Goal: Task Accomplishment & Management: Complete application form

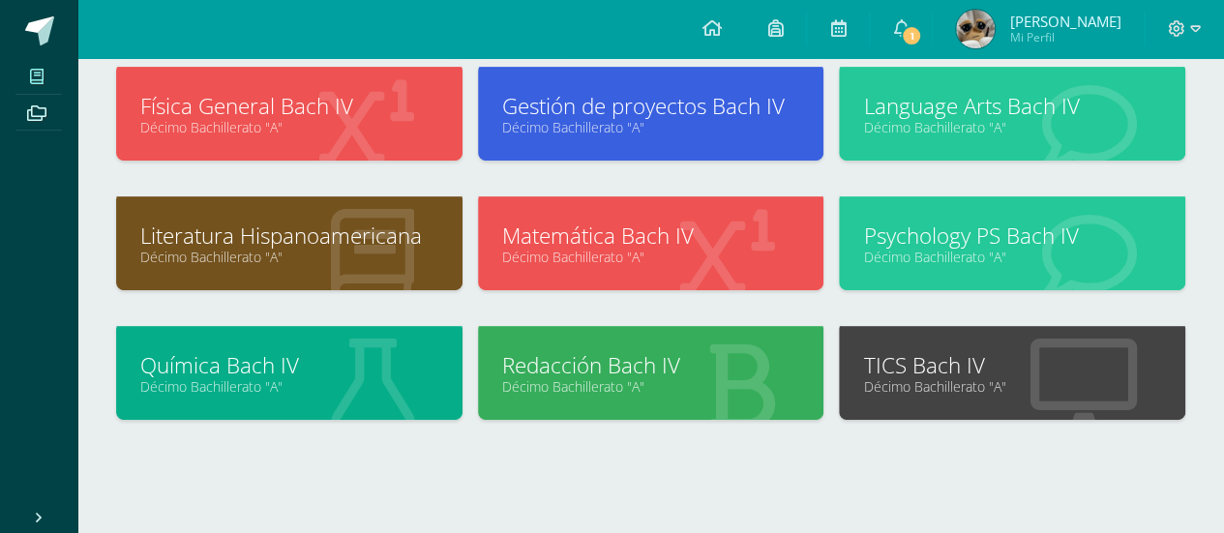
scroll to position [408, 0]
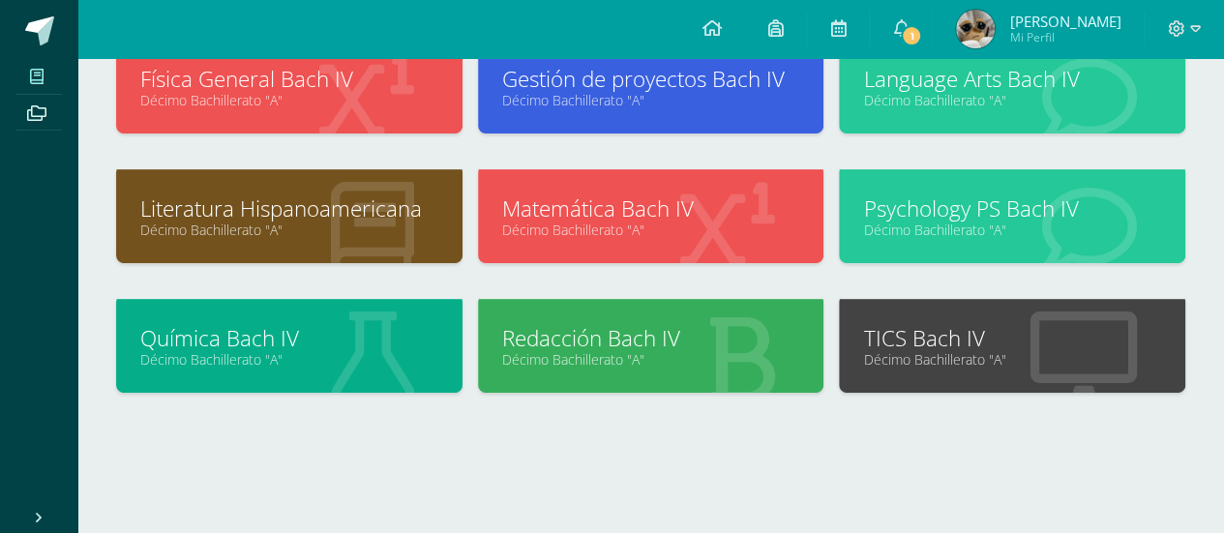
click at [929, 363] on link "Décimo Bachillerato "A"" at bounding box center [1012, 359] width 298 height 18
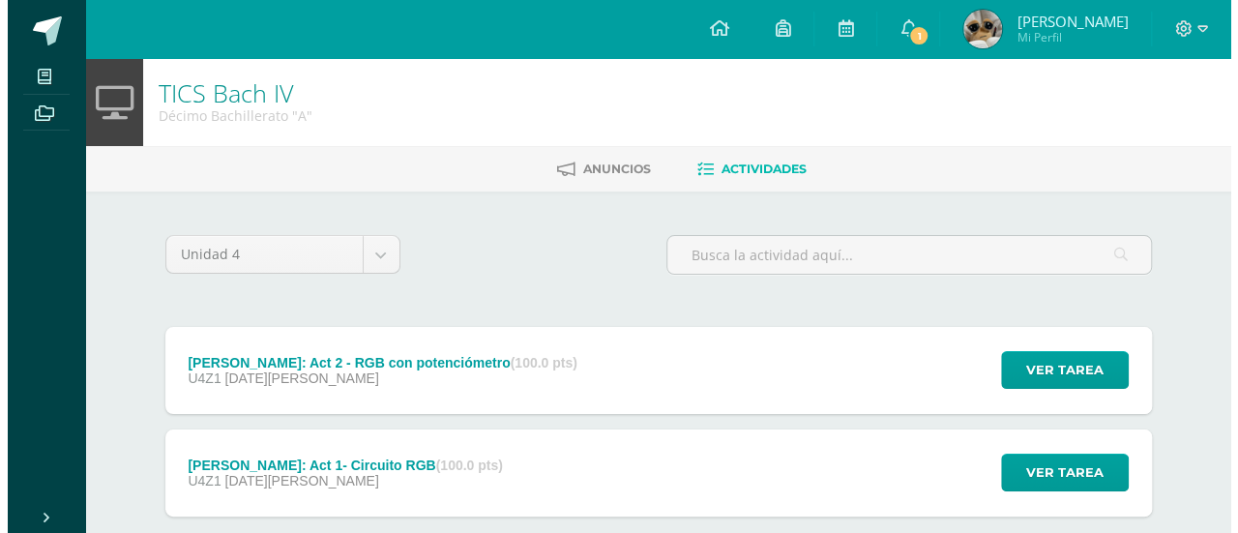
scroll to position [109, 0]
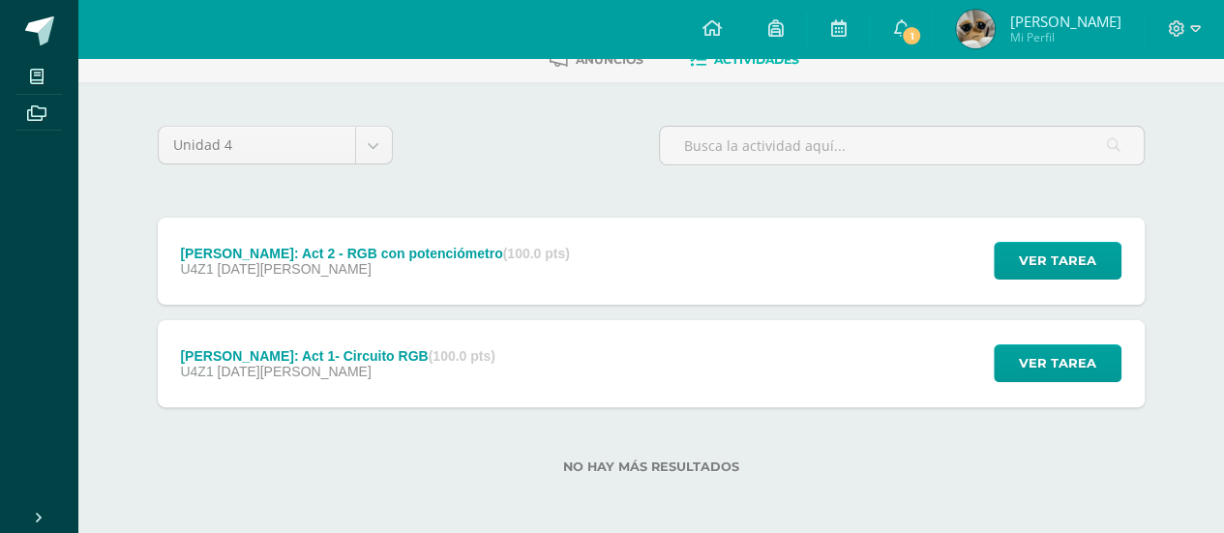
click at [474, 365] on div "[PERSON_NAME]: Act 1- Circuito RGB (100.0 pts) U4Z1 [DATE][PERSON_NAME] Ver tar…" at bounding box center [651, 363] width 987 height 87
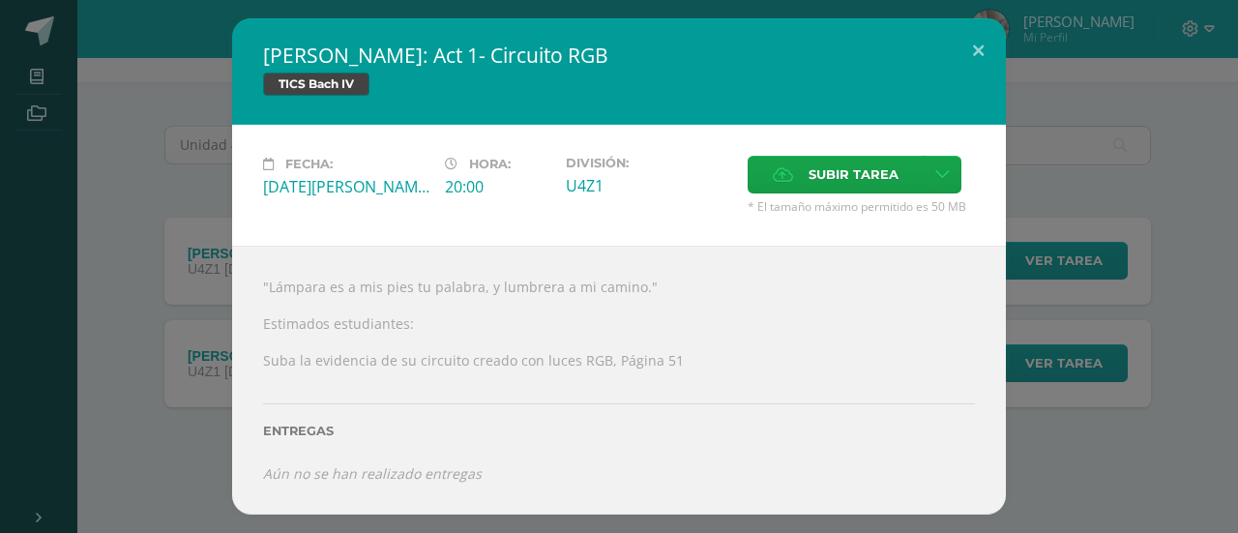
drag, startPoint x: 505, startPoint y: 68, endPoint x: 316, endPoint y: 70, distance: 188.7
click at [316, 69] on h2 "[PERSON_NAME]: Act 1- Circuito RGB" at bounding box center [619, 55] width 712 height 27
drag, startPoint x: 259, startPoint y: 57, endPoint x: 485, endPoint y: 59, distance: 225.4
click at [485, 59] on div "[PERSON_NAME]: Act 1- Circuito RGB TICS [PERSON_NAME] IV" at bounding box center [619, 71] width 774 height 106
drag, startPoint x: 485, startPoint y: 59, endPoint x: 279, endPoint y: 61, distance: 206.1
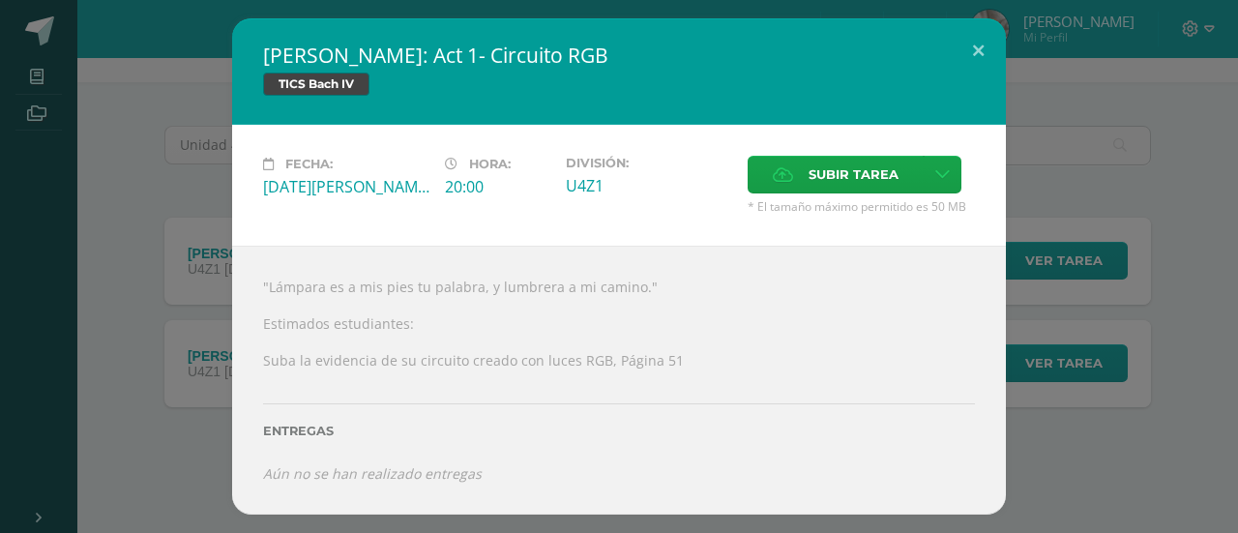
click at [279, 61] on h2 "[PERSON_NAME]: Act 1- Circuito RGB" at bounding box center [619, 55] width 712 height 27
click at [948, 171] on link at bounding box center [943, 175] width 38 height 38
drag, startPoint x: 911, startPoint y: 233, endPoint x: 894, endPoint y: 220, distance: 22.1
click at [894, 220] on div "Subir enlace" at bounding box center [874, 219] width 193 height 31
click at [894, 220] on span "Subir enlace" at bounding box center [859, 219] width 81 height 18
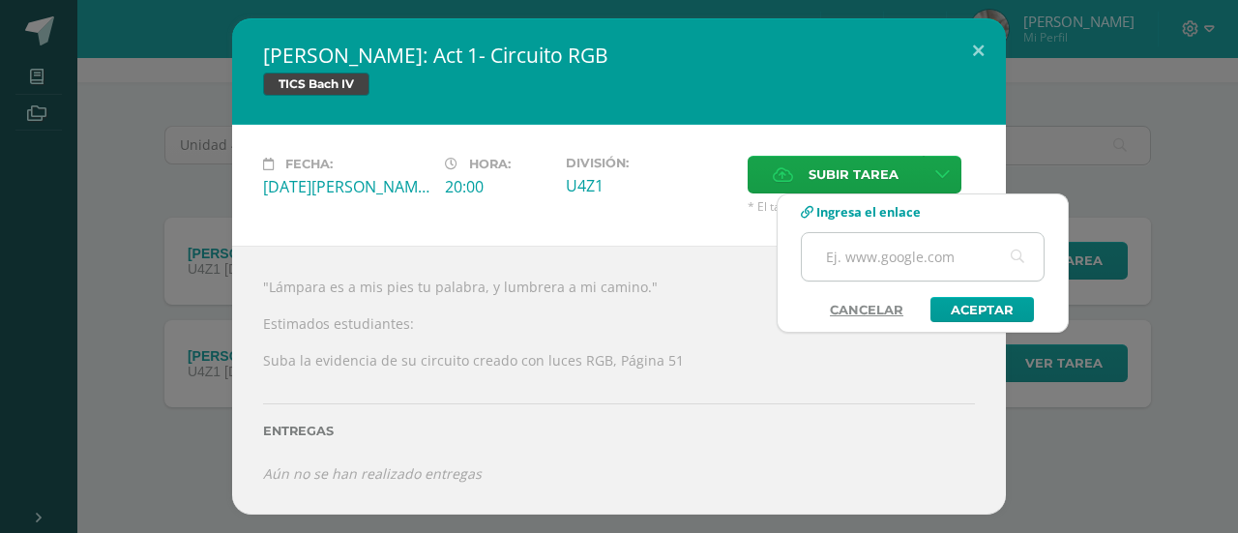
click at [873, 266] on input "text" at bounding box center [923, 256] width 242 height 47
paste input "[URL][DOMAIN_NAME]"
type input "[URL][DOMAIN_NAME]"
click at [989, 305] on link "Aceptar" at bounding box center [983, 309] width 104 height 25
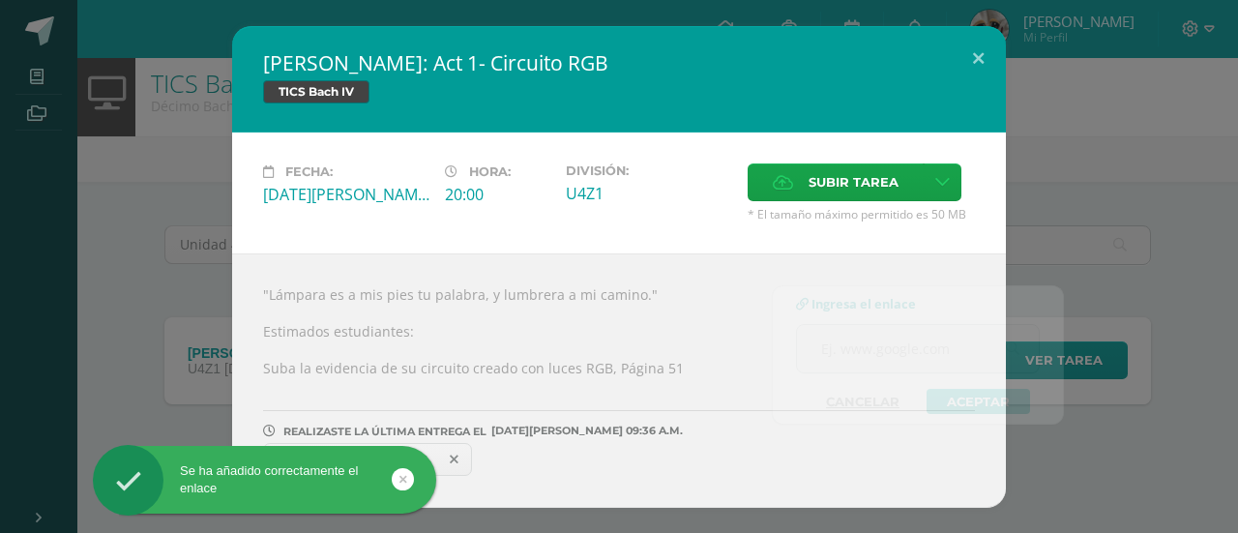
scroll to position [7, 0]
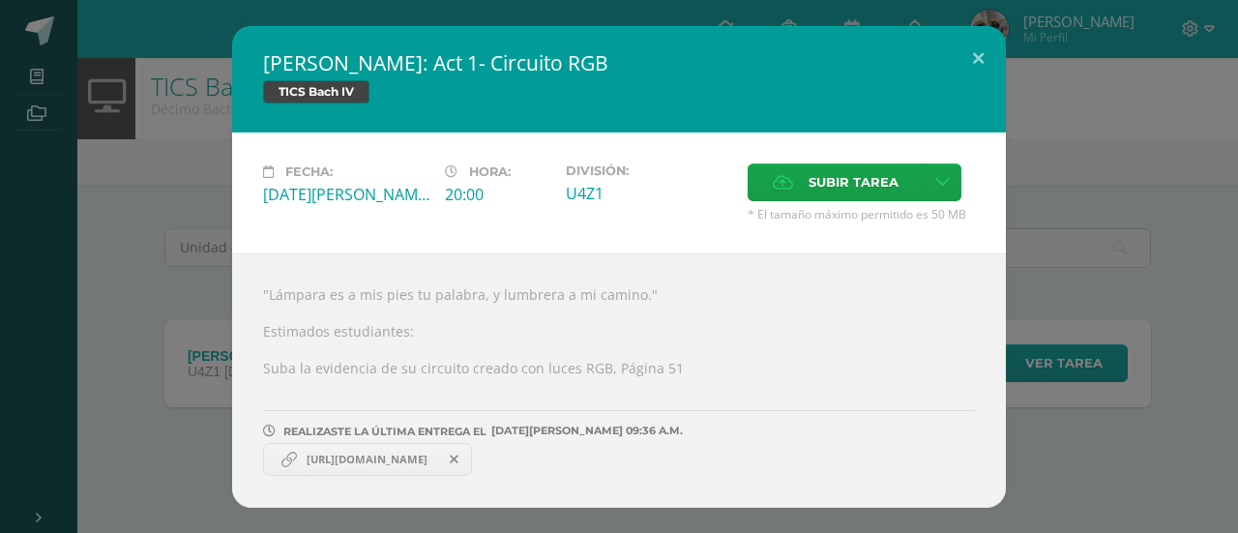
click at [140, 225] on div "[PERSON_NAME]: Act 1- Circuito RGB TICS [PERSON_NAME] IV Fecha: [DATE][PERSON_N…" at bounding box center [619, 267] width 1223 height 482
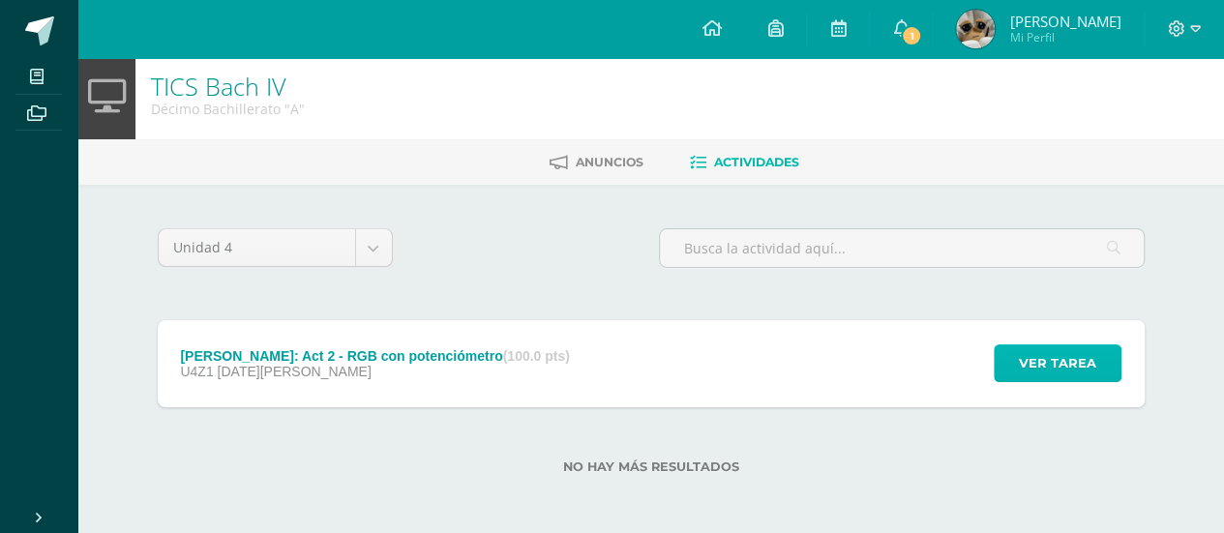
click at [1095, 372] on span "Ver tarea" at bounding box center [1057, 363] width 77 height 36
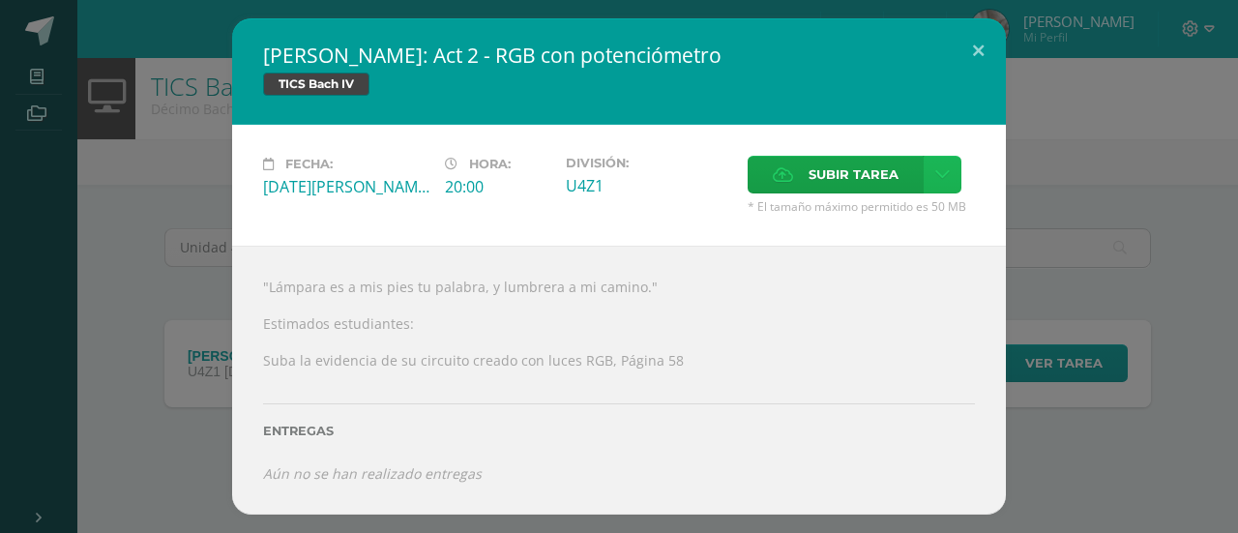
click at [935, 182] on icon at bounding box center [942, 174] width 15 height 16
click at [890, 223] on span "Subir enlace" at bounding box center [859, 219] width 81 height 18
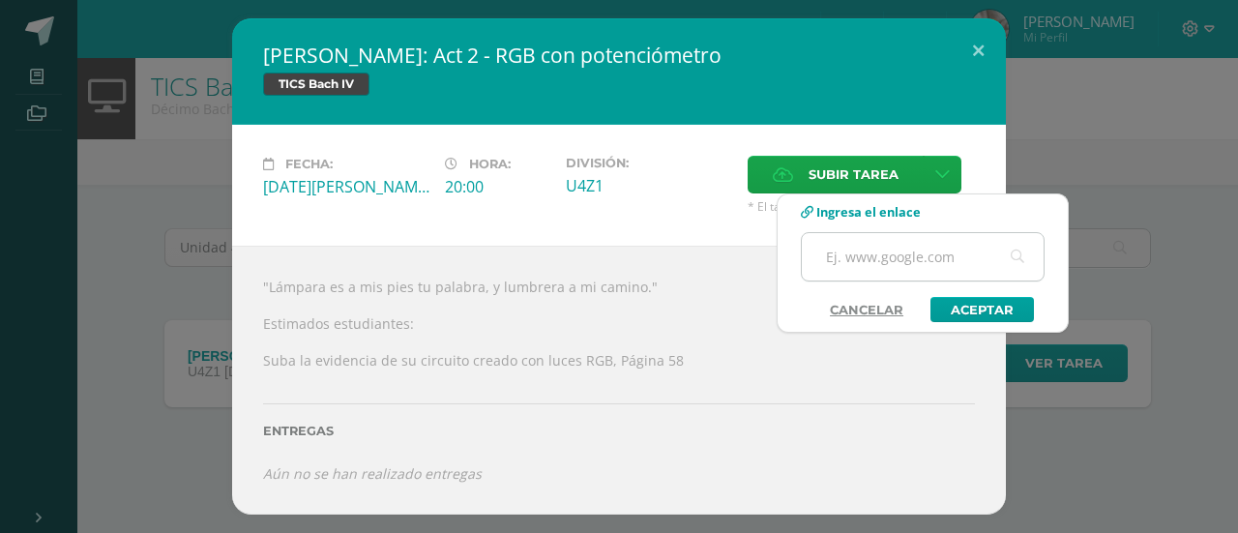
click at [905, 262] on input "text" at bounding box center [923, 256] width 242 height 47
paste input "[URL][DOMAIN_NAME]"
type input "[URL][DOMAIN_NAME]"
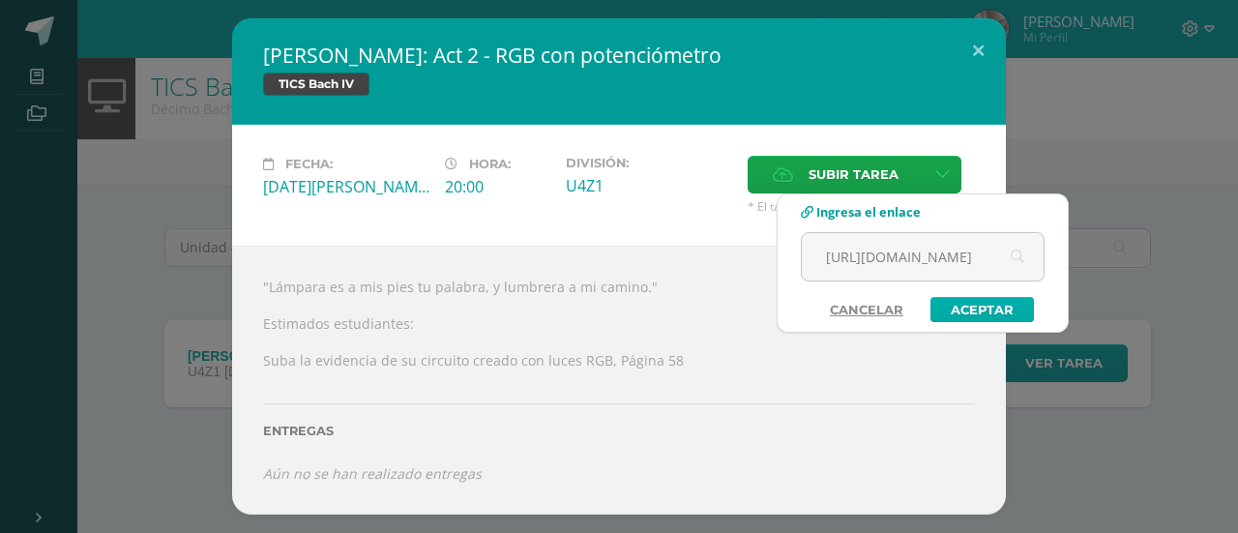
click at [977, 307] on link "Aceptar" at bounding box center [983, 309] width 104 height 25
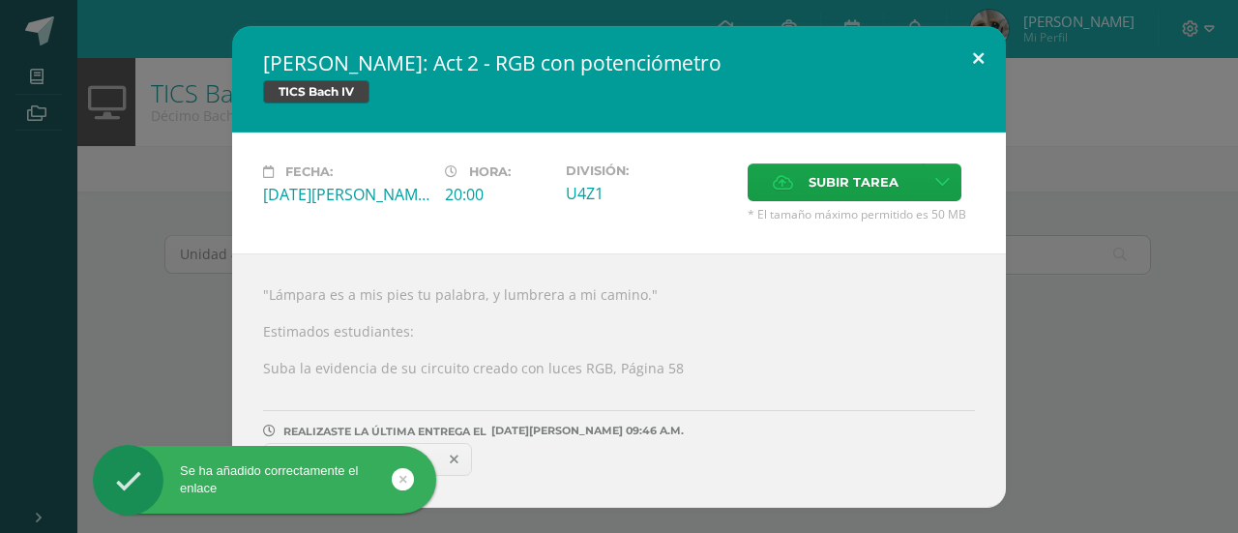
click at [974, 63] on button at bounding box center [978, 59] width 55 height 66
